Goal: Find specific page/section: Find specific page/section

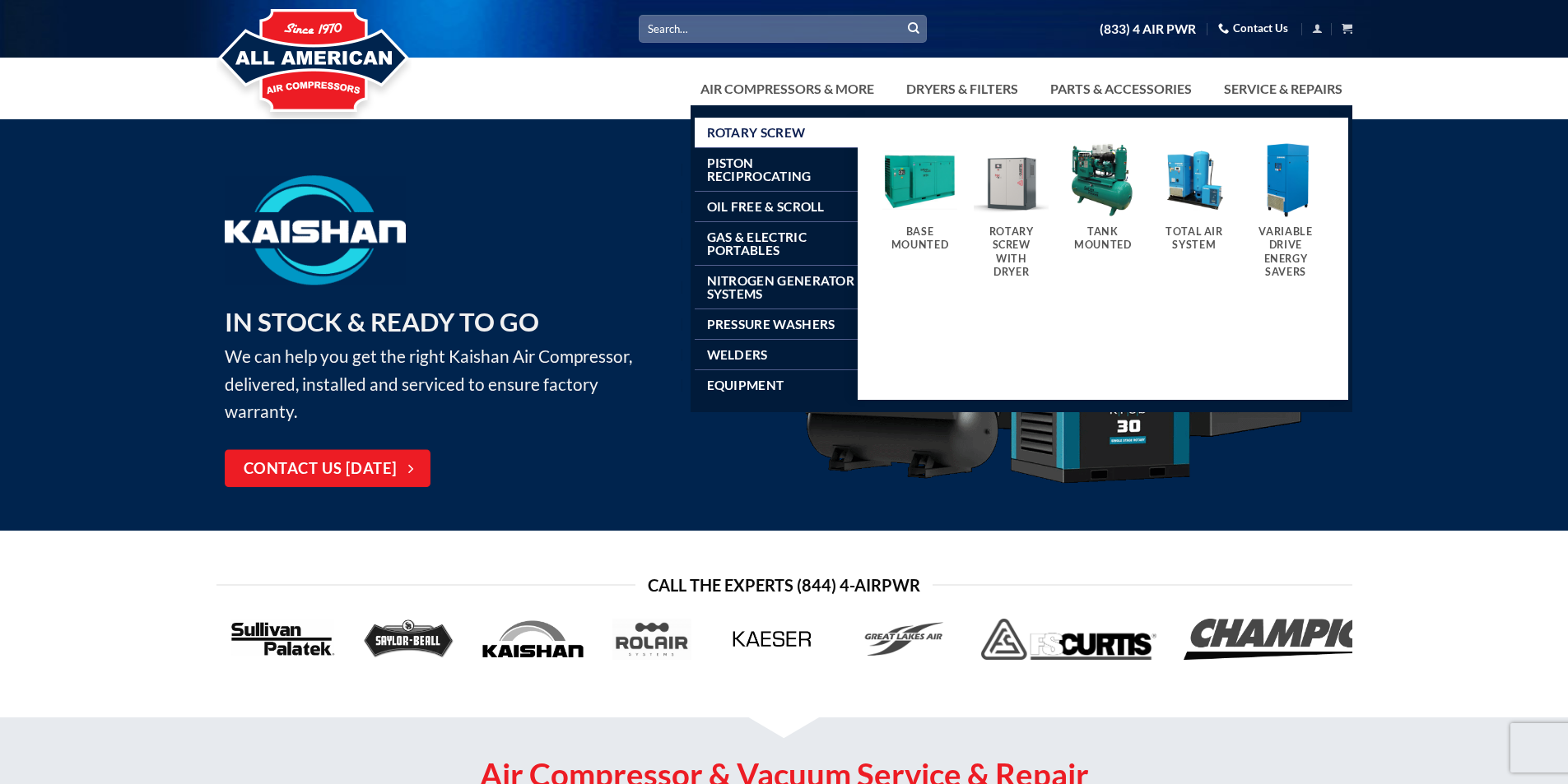
click at [798, 132] on span "Rotary Screw" at bounding box center [756, 133] width 98 height 13
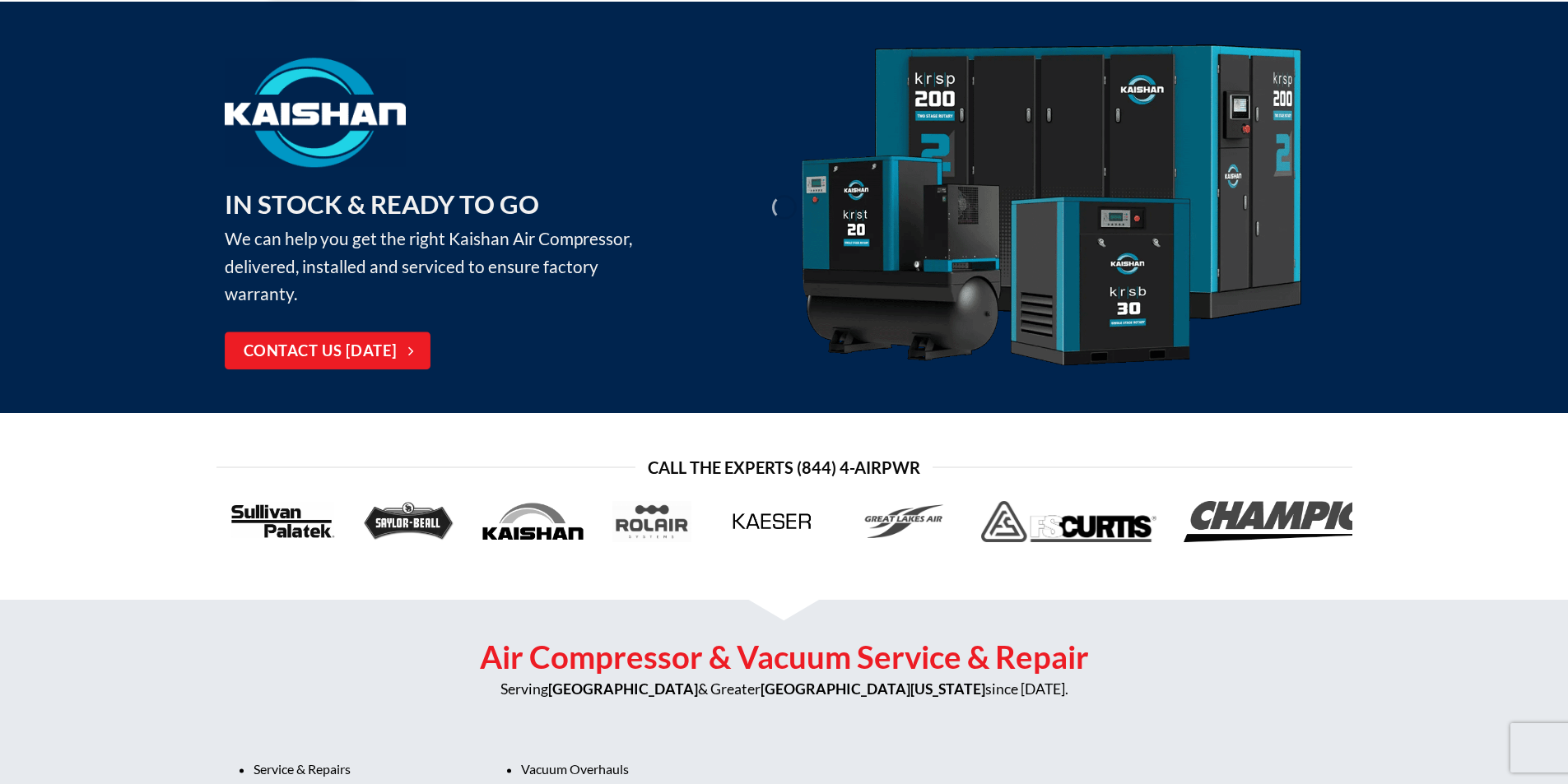
scroll to position [126, 0]
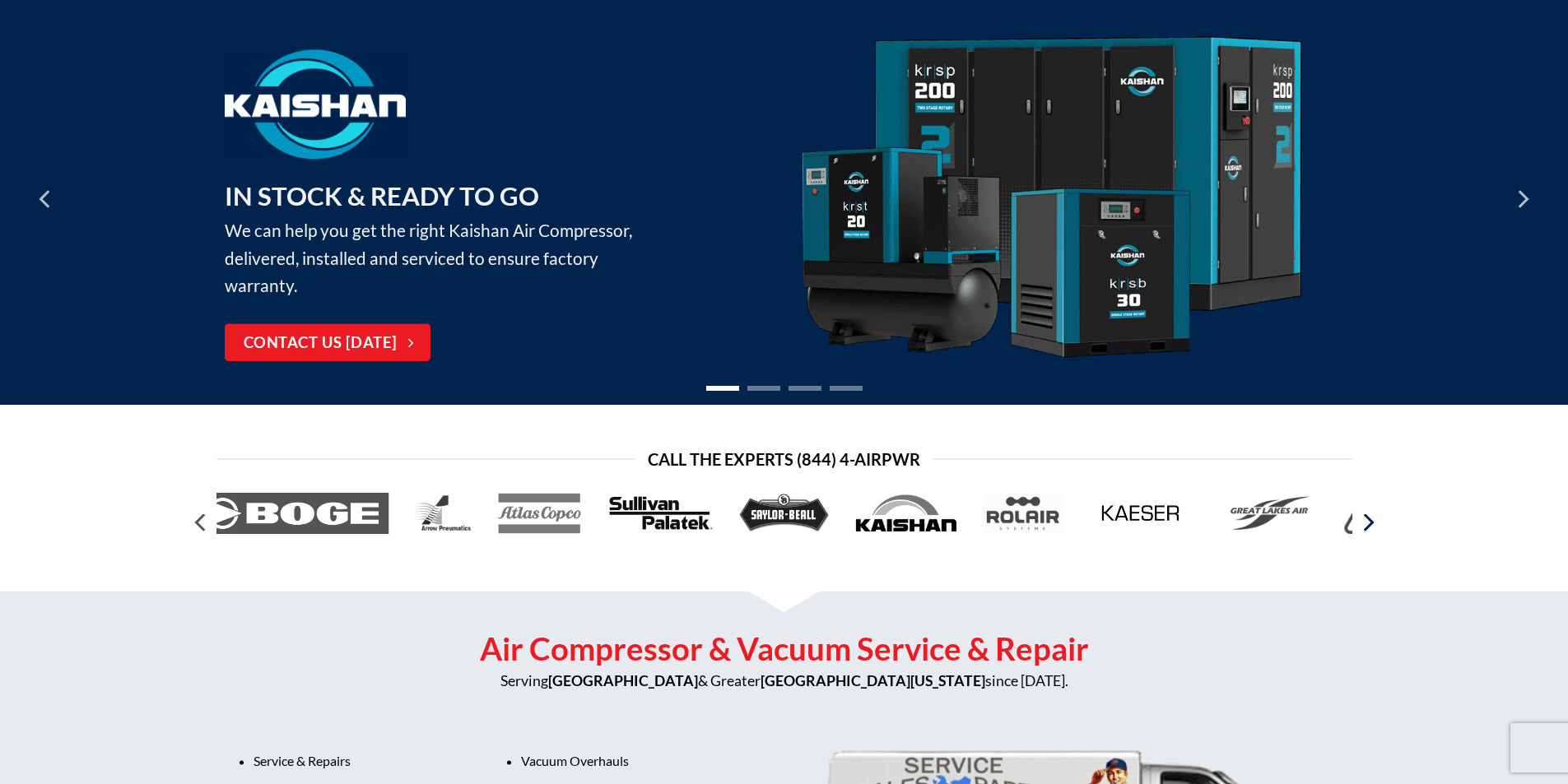
click at [1373, 525] on icon "Next" at bounding box center [1368, 523] width 30 height 30
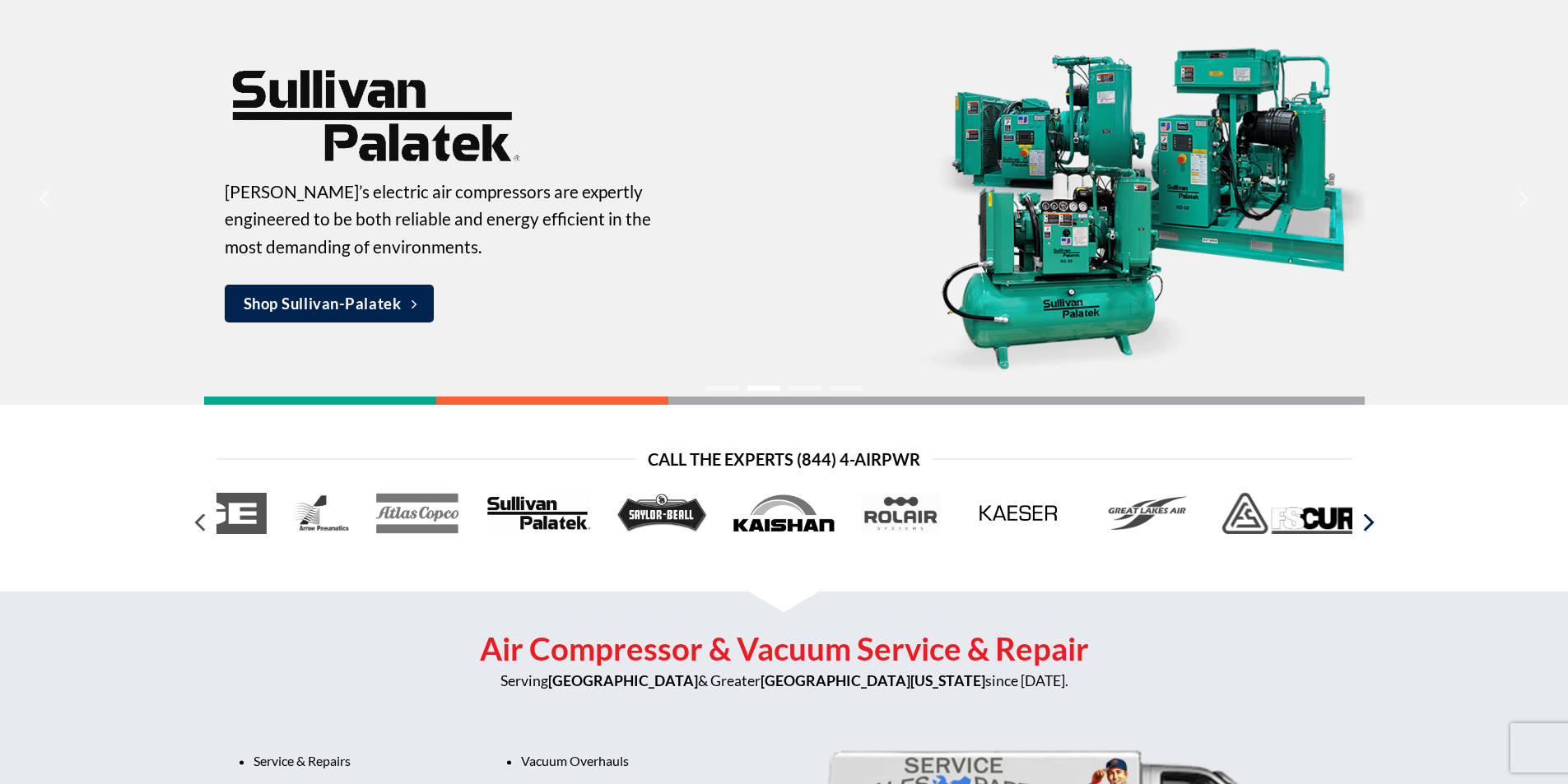
click at [1373, 525] on icon "Next" at bounding box center [1368, 523] width 30 height 30
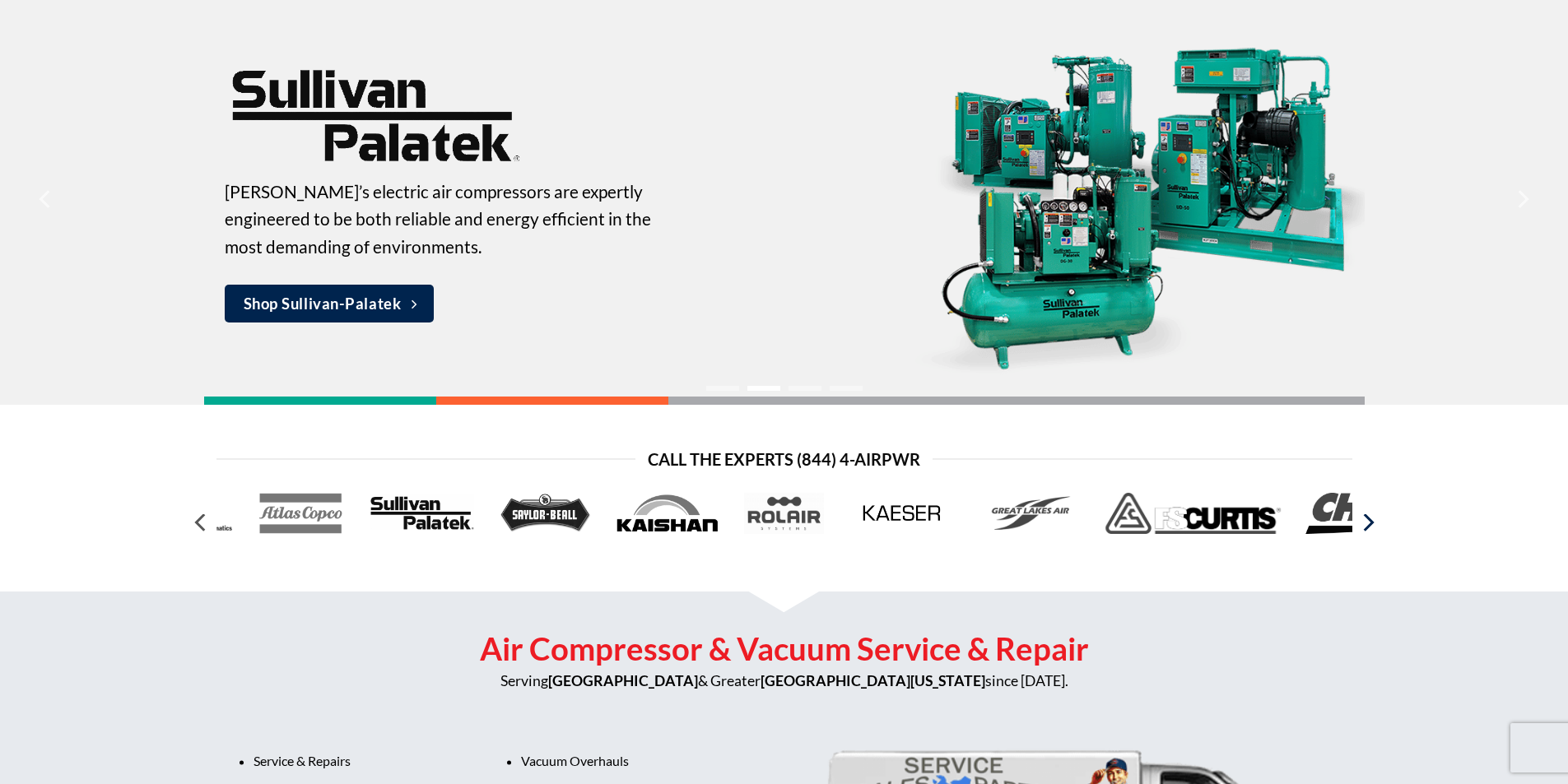
click at [1373, 525] on icon "Next" at bounding box center [1368, 523] width 30 height 30
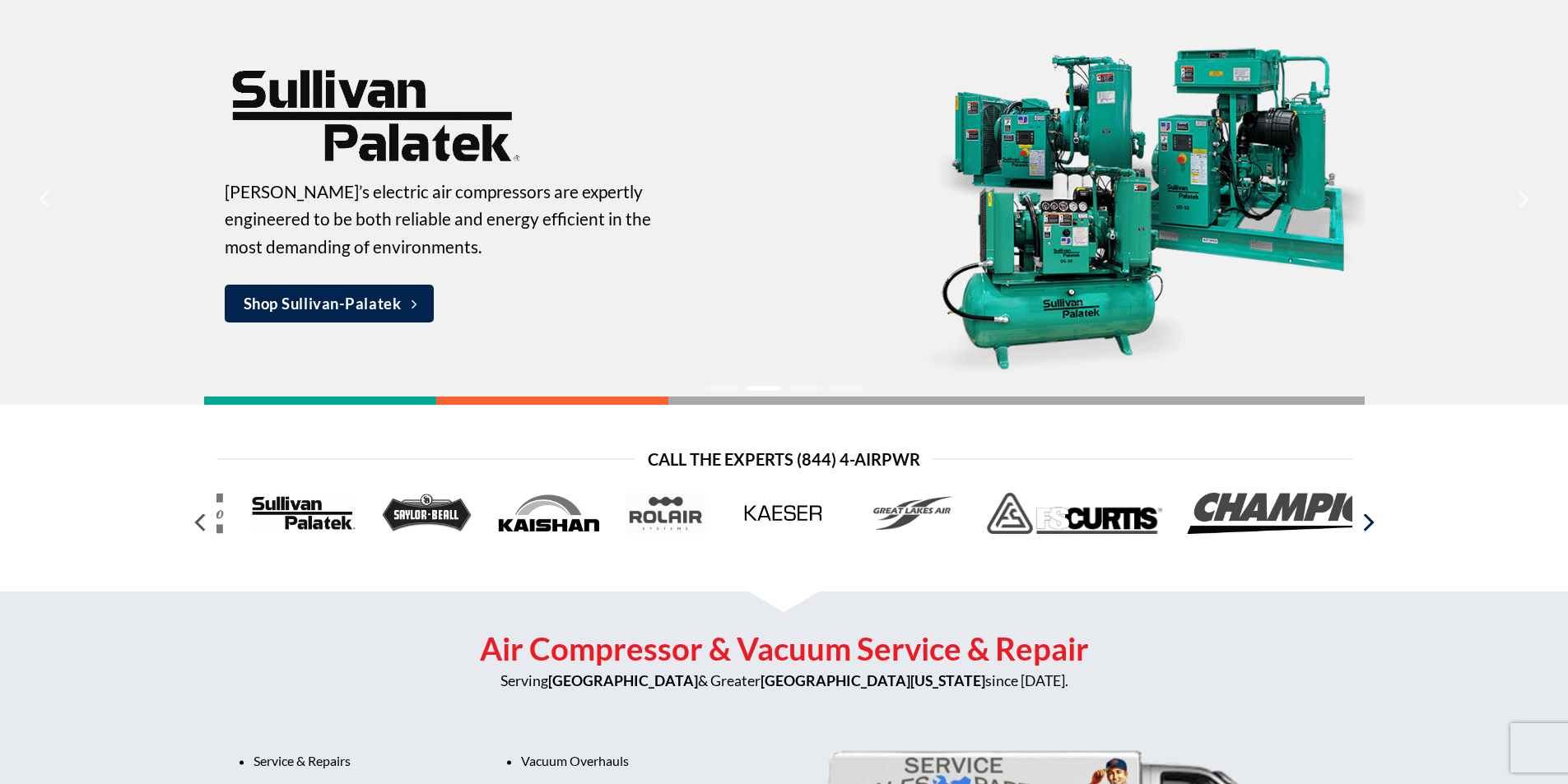
click at [1373, 525] on icon "Next" at bounding box center [1368, 523] width 30 height 30
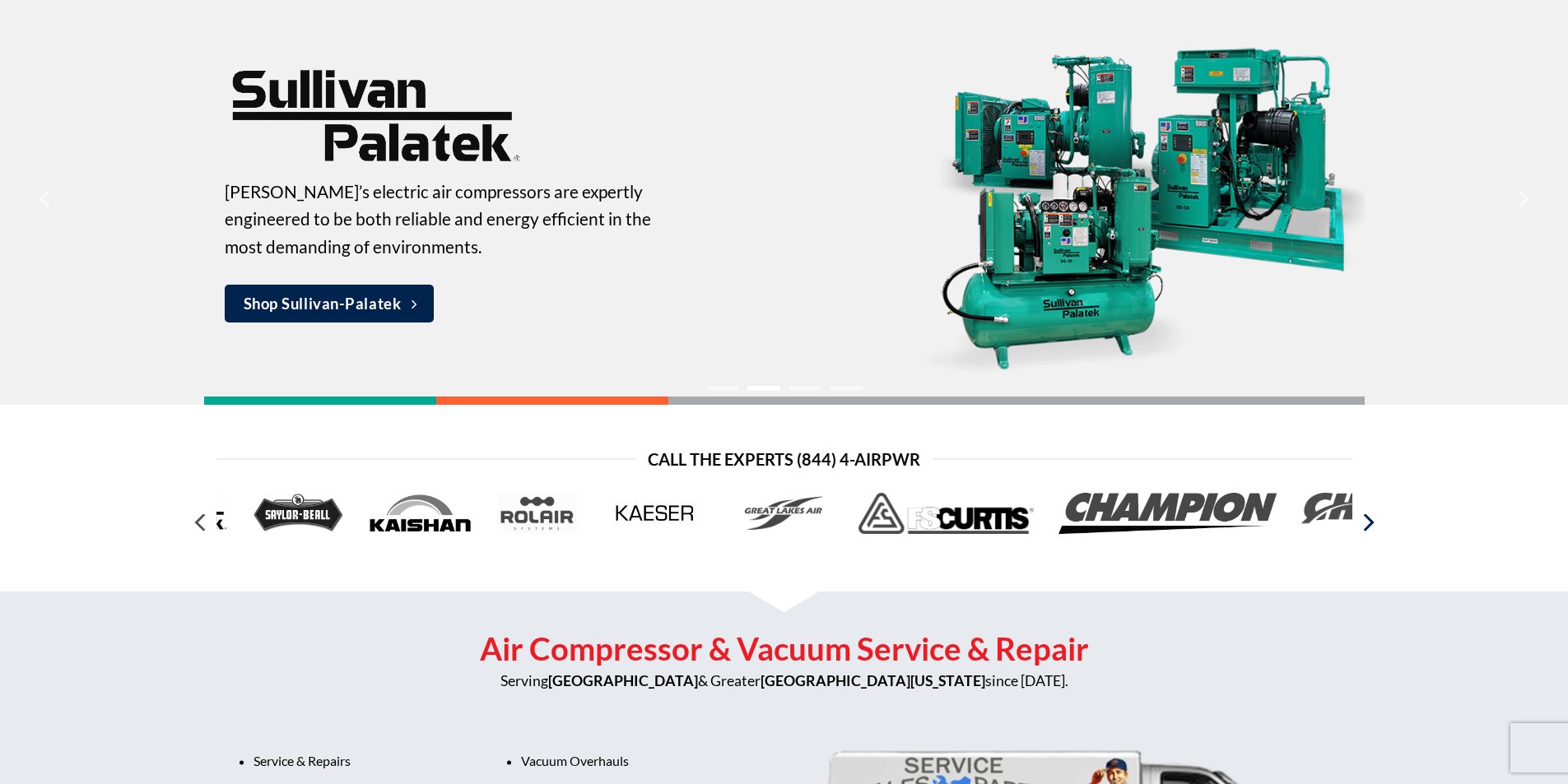
click at [1373, 525] on icon "Next" at bounding box center [1368, 523] width 30 height 30
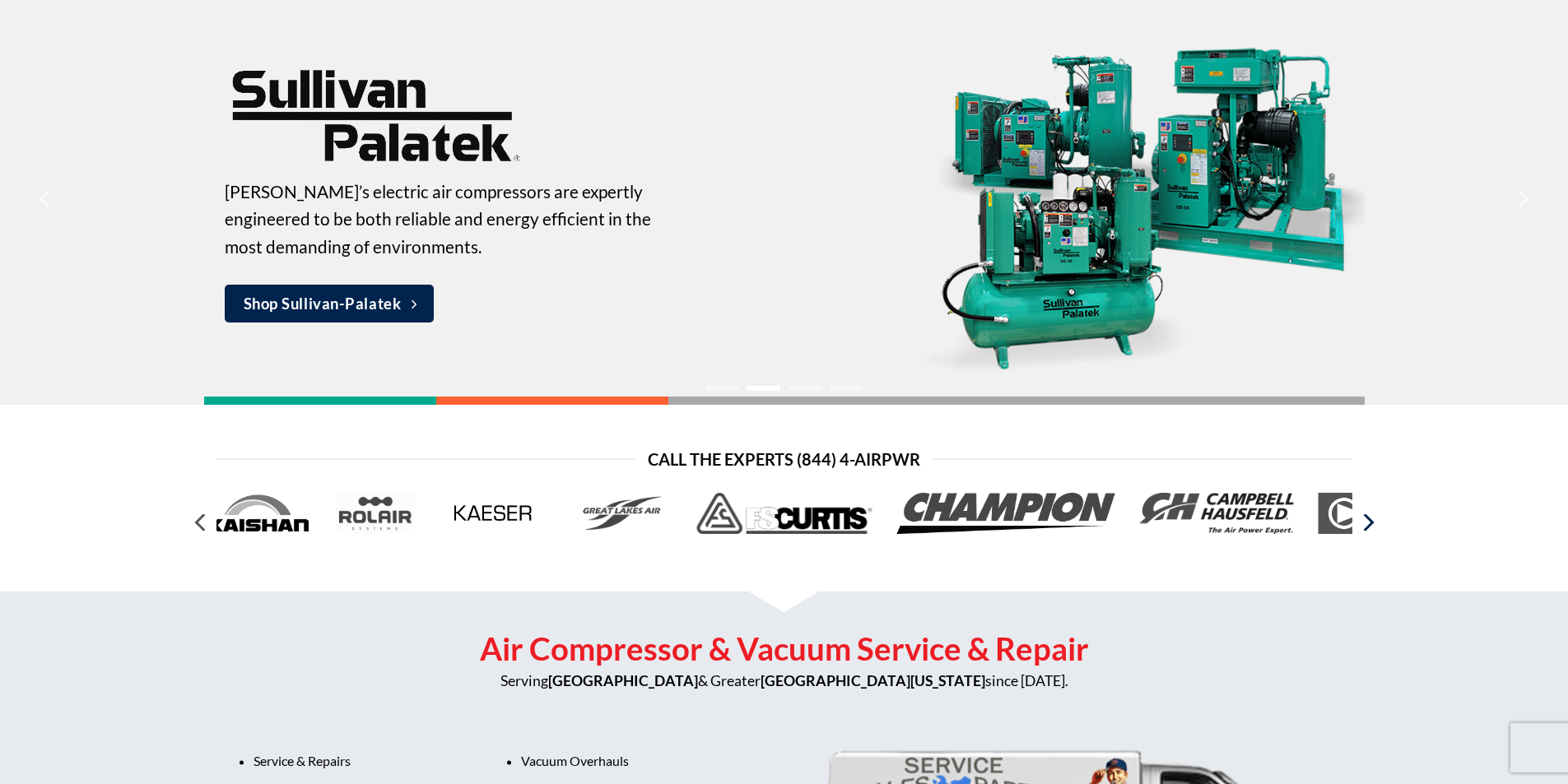
click at [1373, 525] on icon "Next" at bounding box center [1368, 523] width 30 height 30
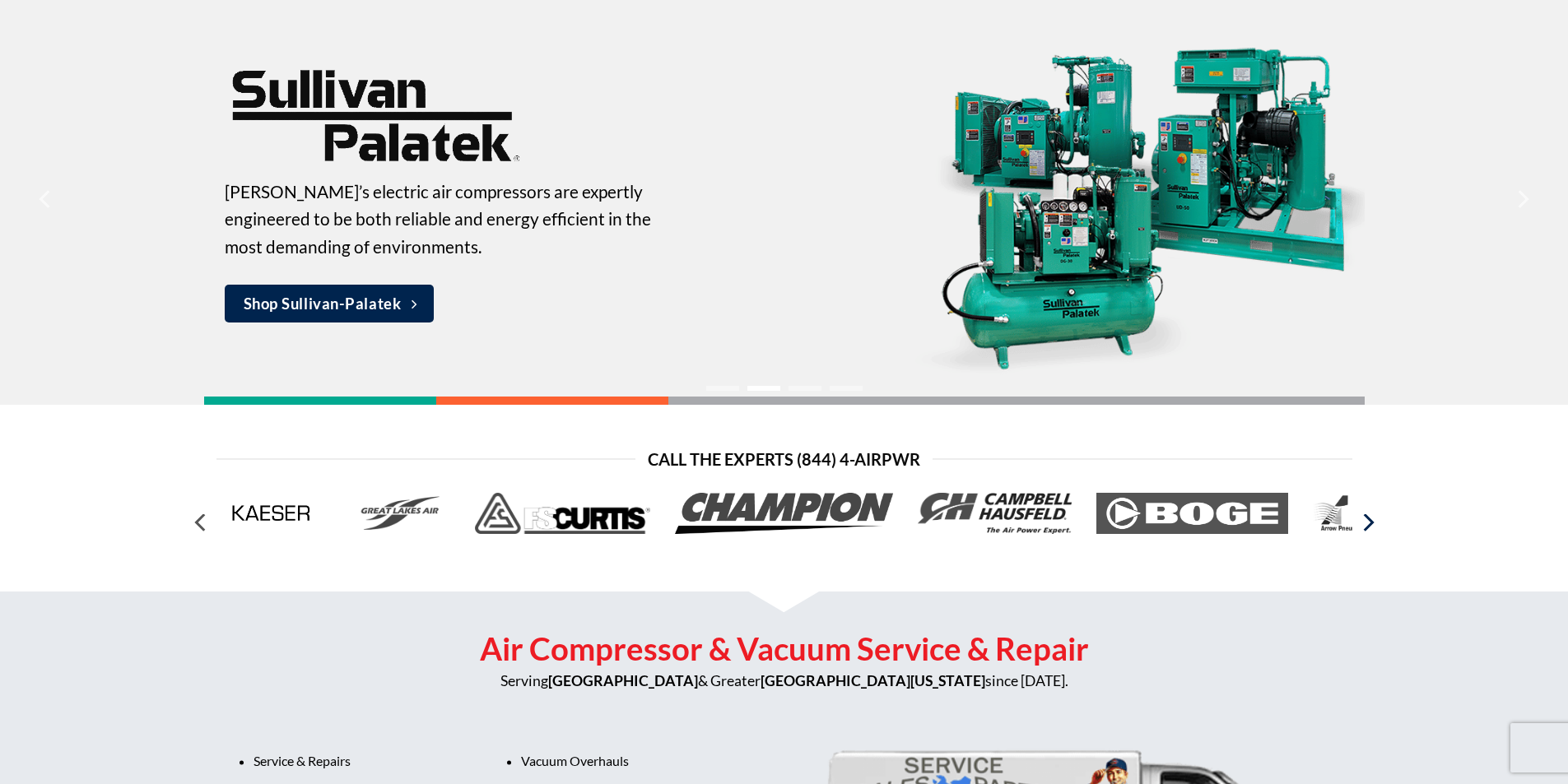
click at [1373, 525] on icon "Next" at bounding box center [1368, 523] width 30 height 30
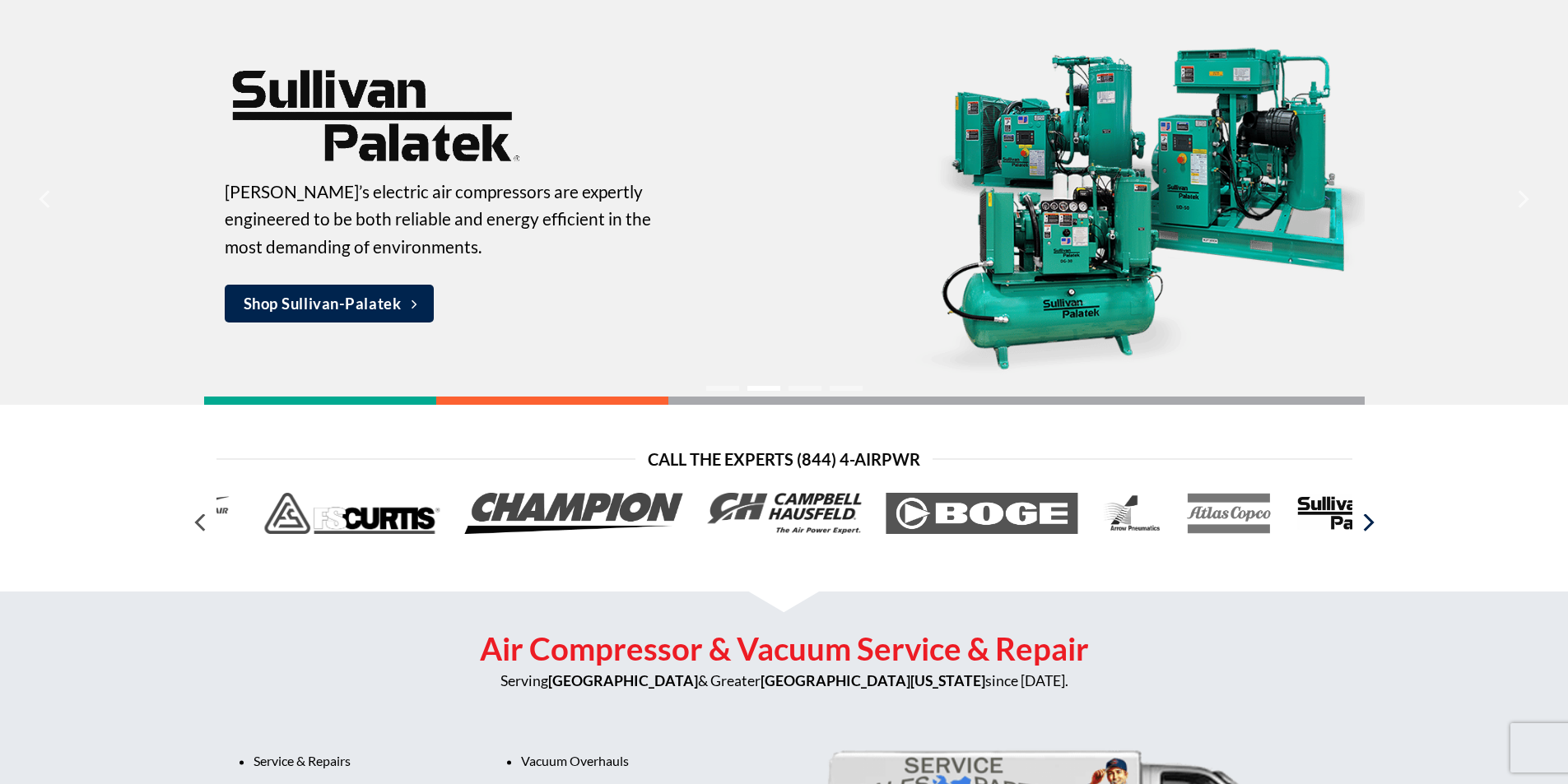
click at [1373, 525] on icon "Next" at bounding box center [1368, 523] width 30 height 30
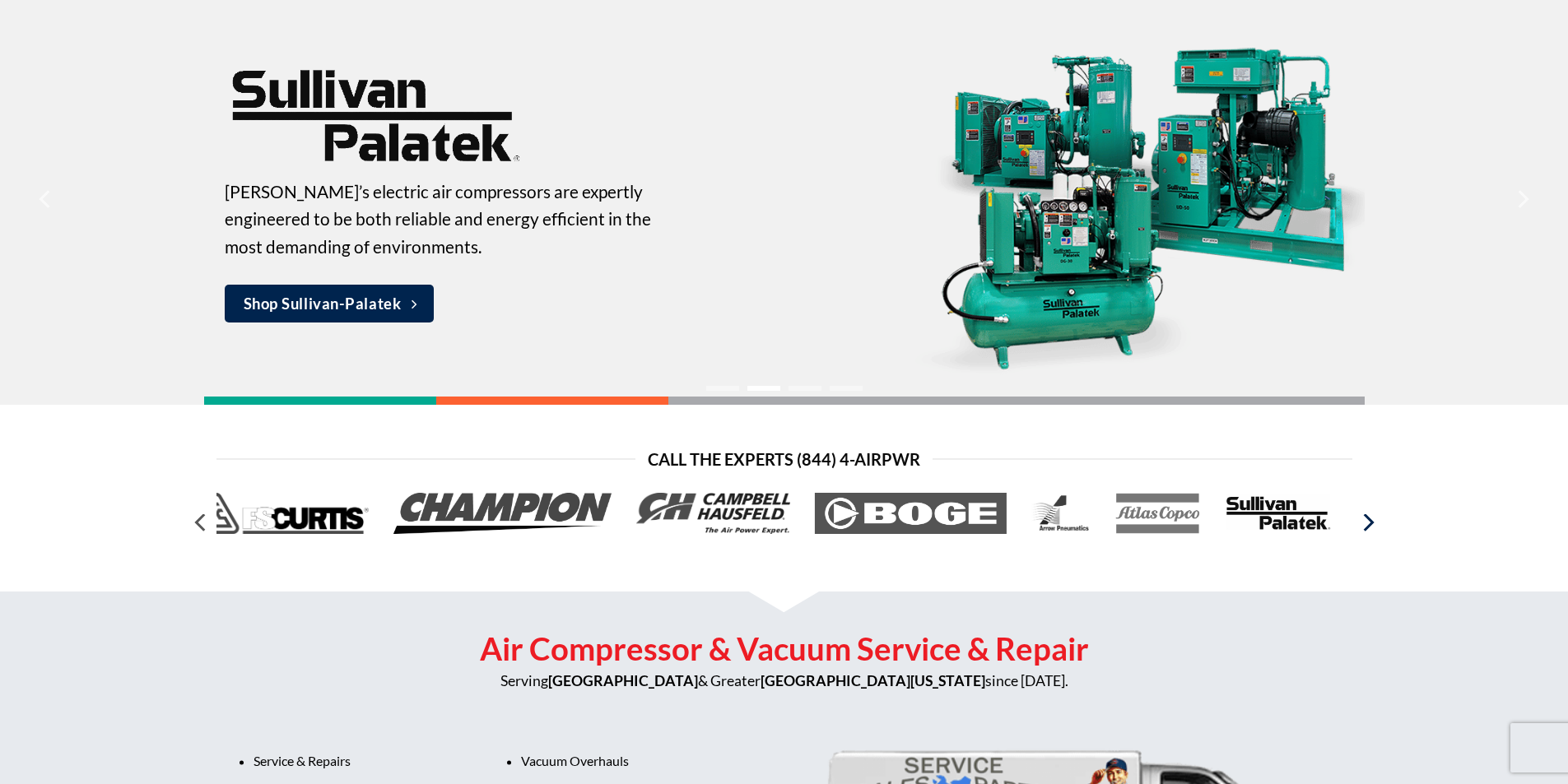
click at [1373, 525] on icon "Next" at bounding box center [1368, 523] width 30 height 30
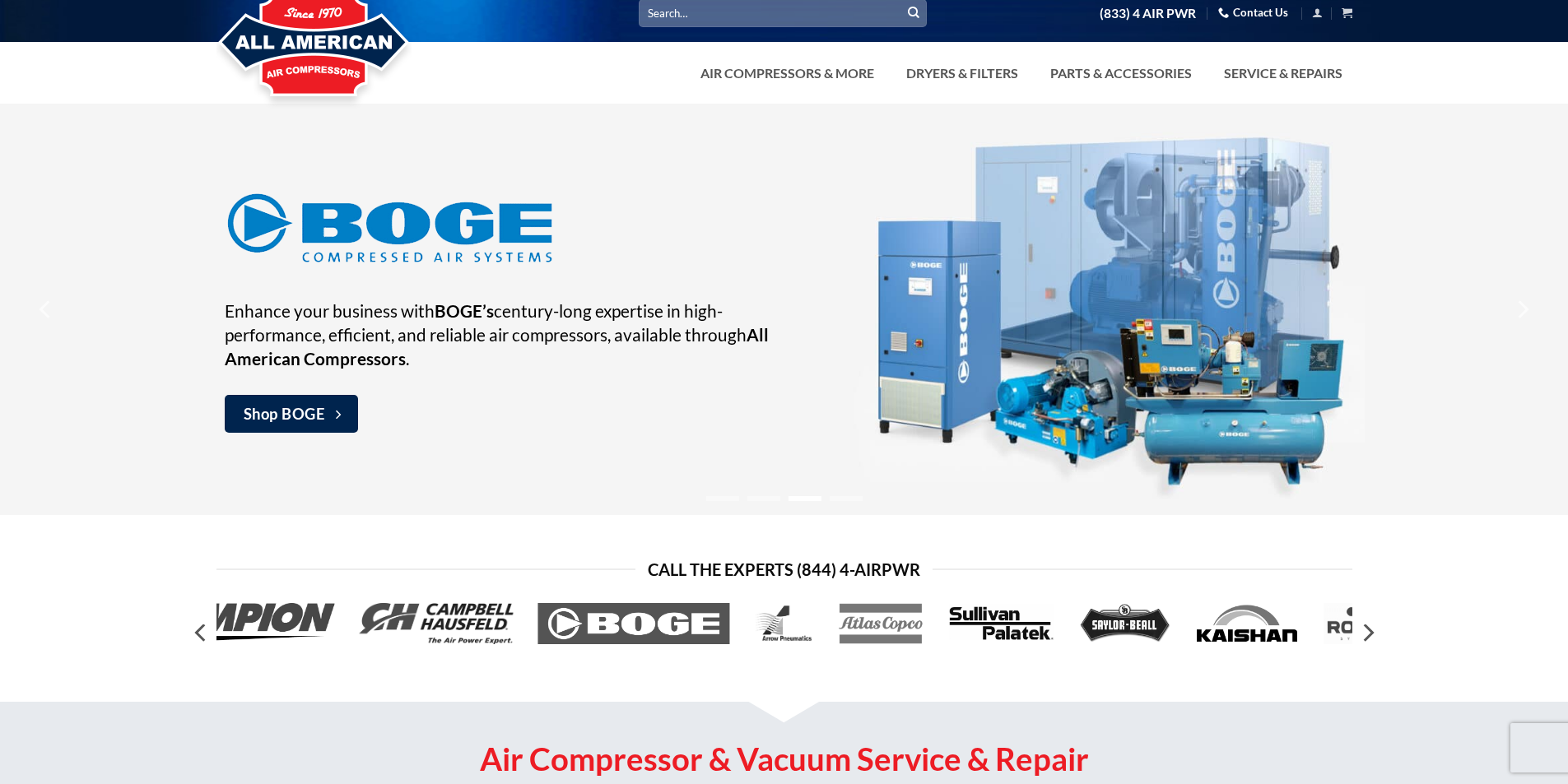
scroll to position [0, 0]
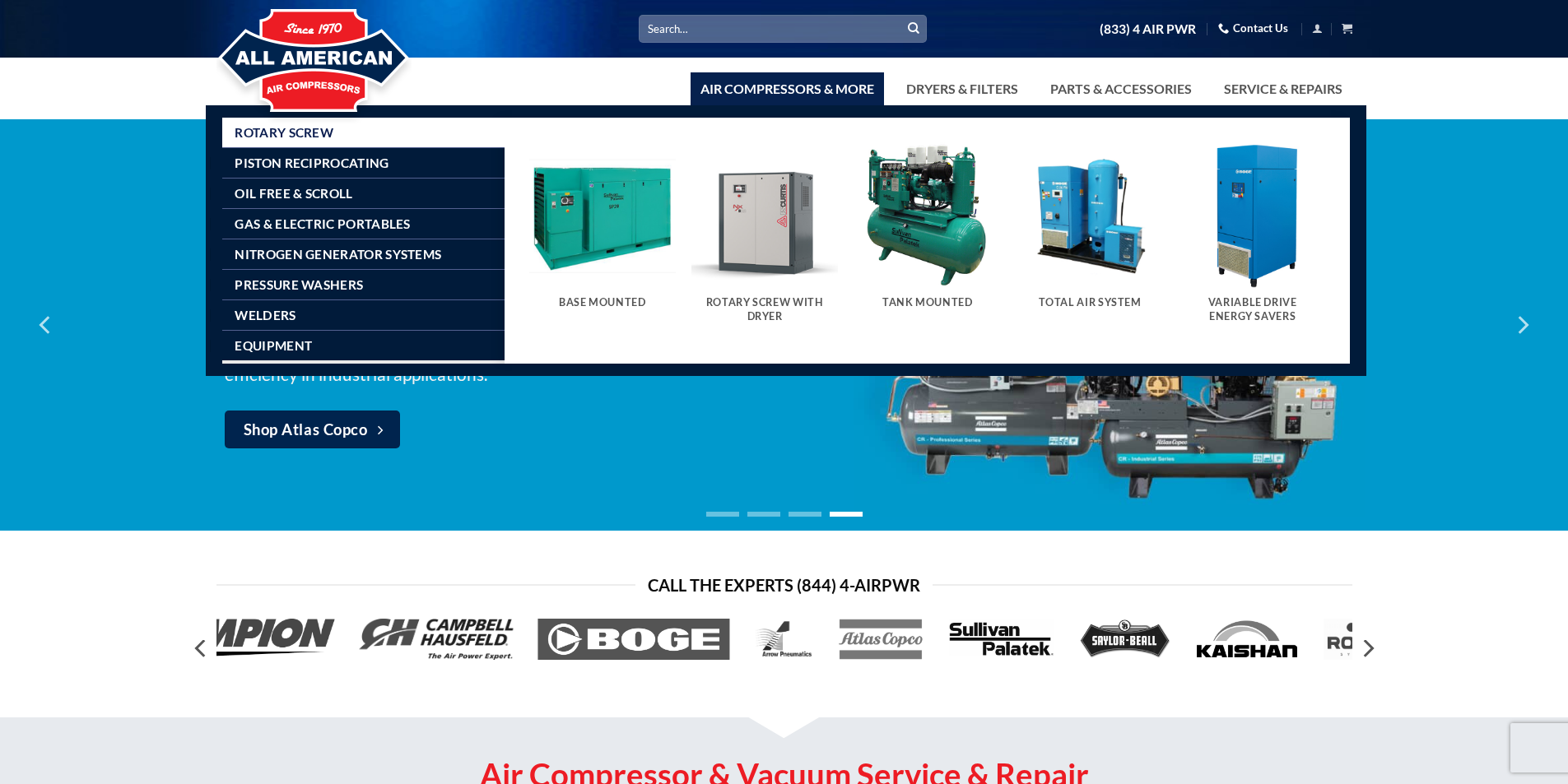
click at [1260, 256] on img "Visit product category Variable Drive Energy Savers" at bounding box center [1253, 216] width 147 height 147
